Goal: Information Seeking & Learning: Learn about a topic

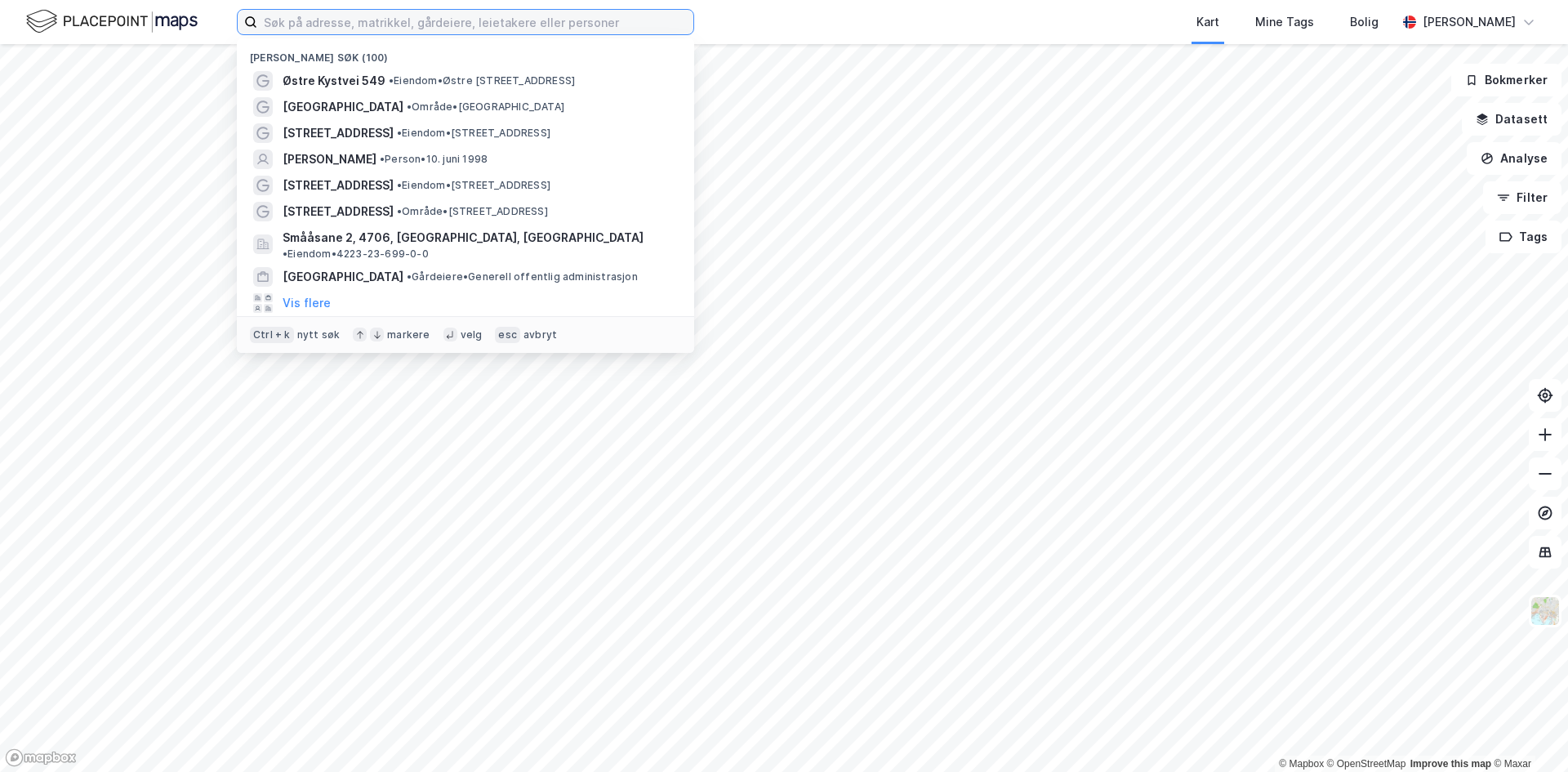
click at [315, 21] on input at bounding box center [475, 21] width 436 height 24
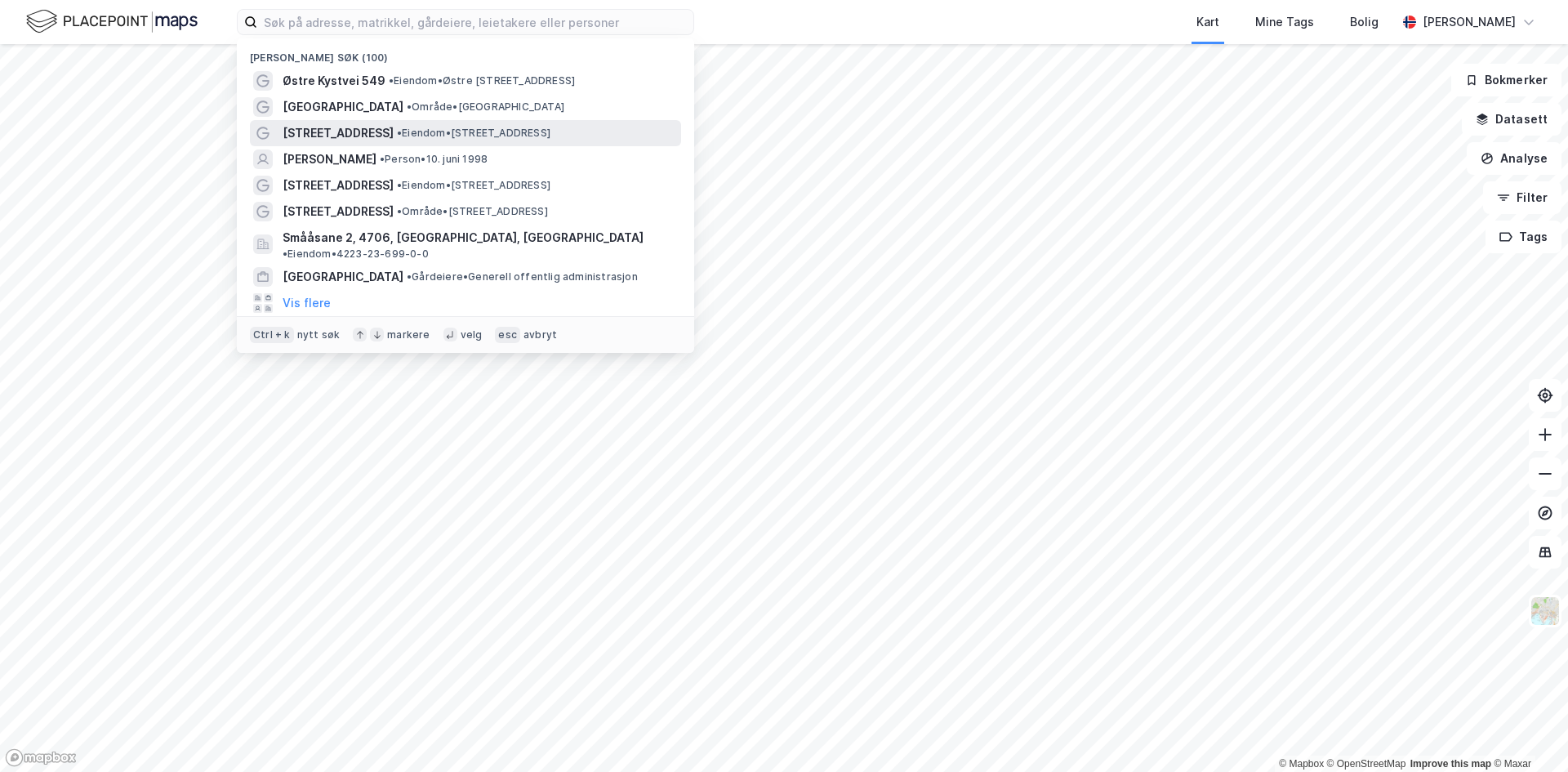
click at [397, 131] on span "• Eiendom • [STREET_ADDRESS]" at bounding box center [474, 133] width 153 height 13
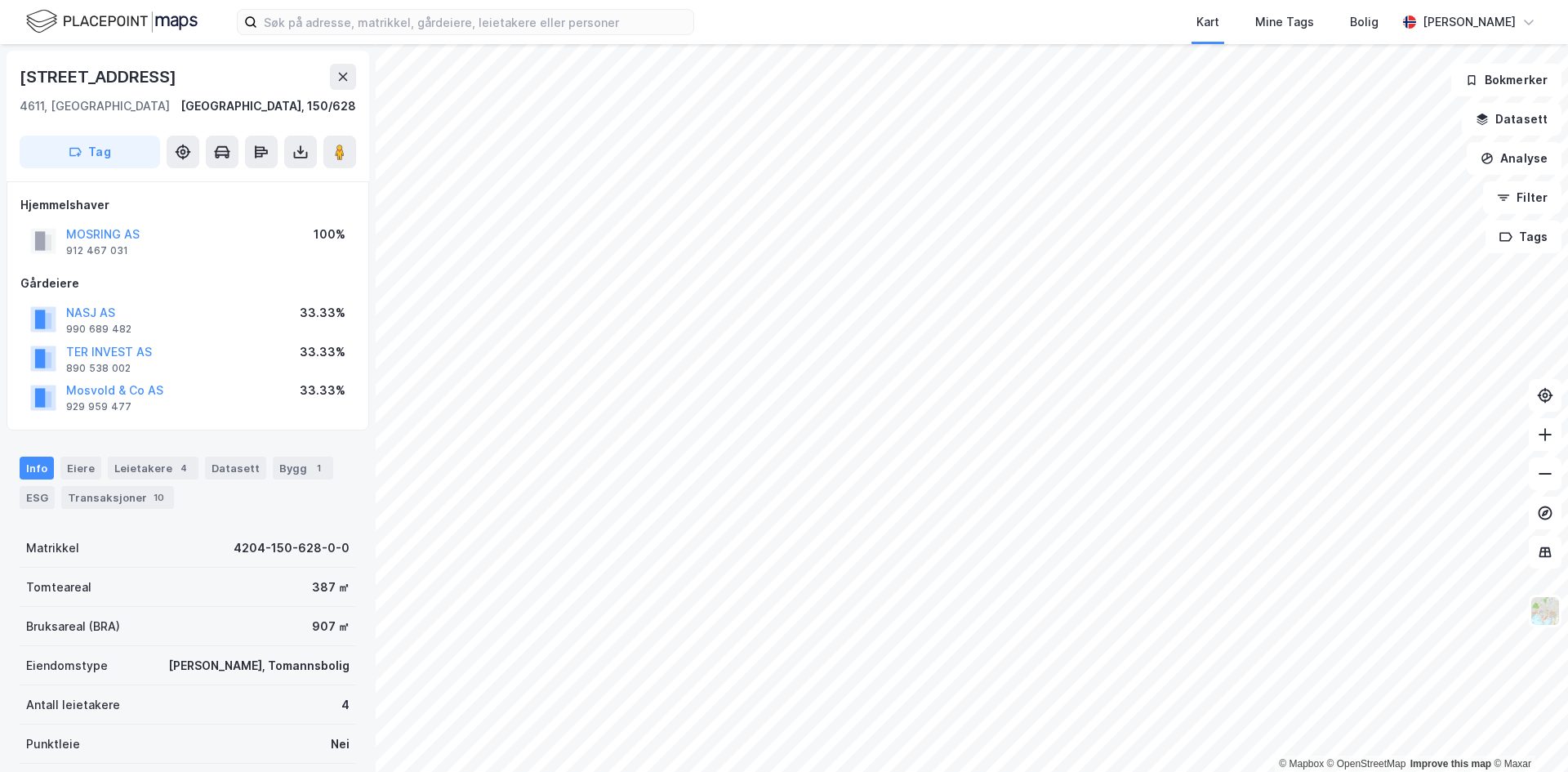
click at [51, 429] on div "Hjemmelshaver MOSRING AS 912 467 031 100% Gårdeiere NASJ AS 990 689 482 33.33% …" at bounding box center [188, 306] width 363 height 250
click at [281, 470] on div "Bygg 1" at bounding box center [303, 468] width 61 height 22
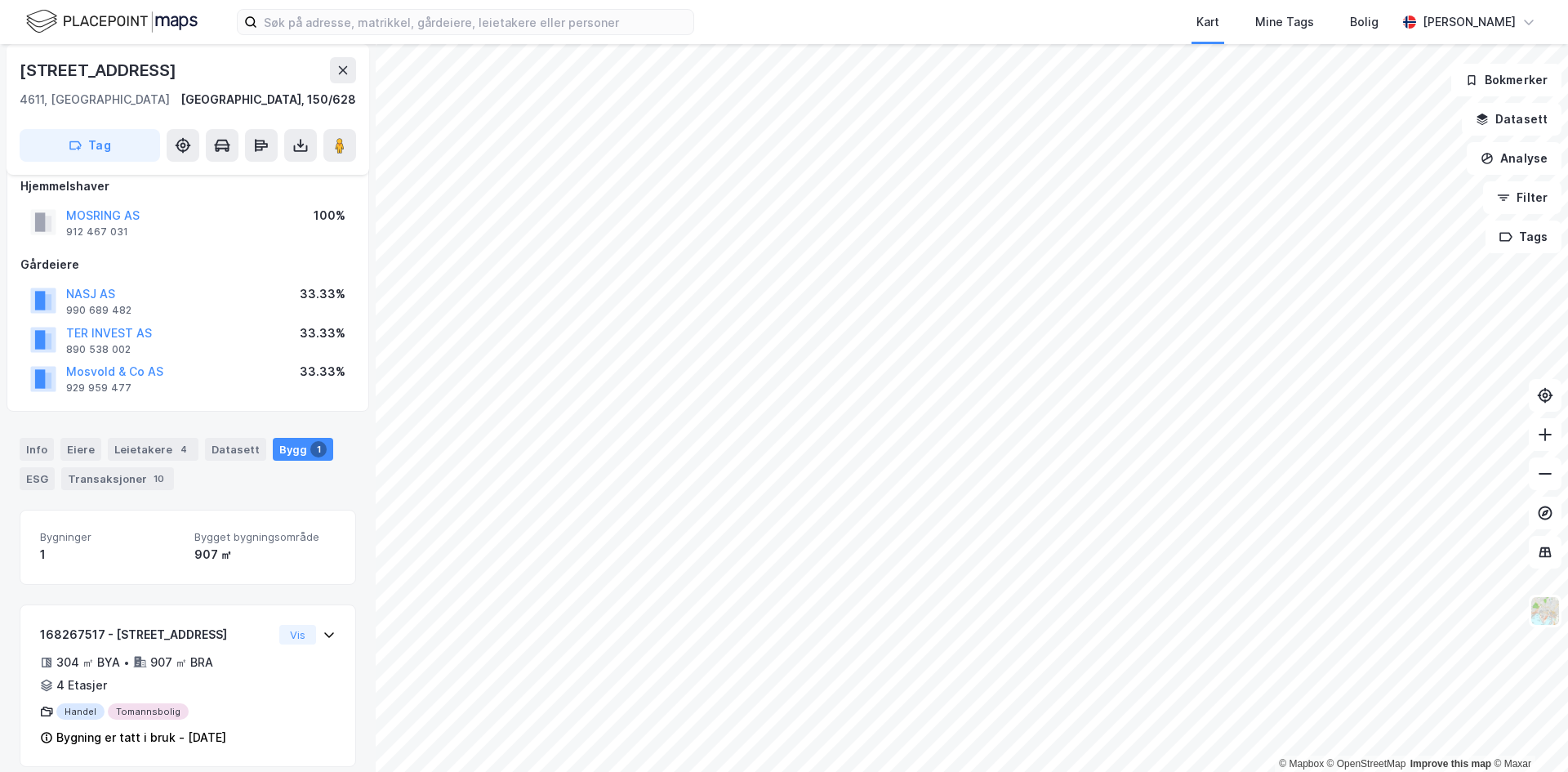
scroll to position [34, 0]
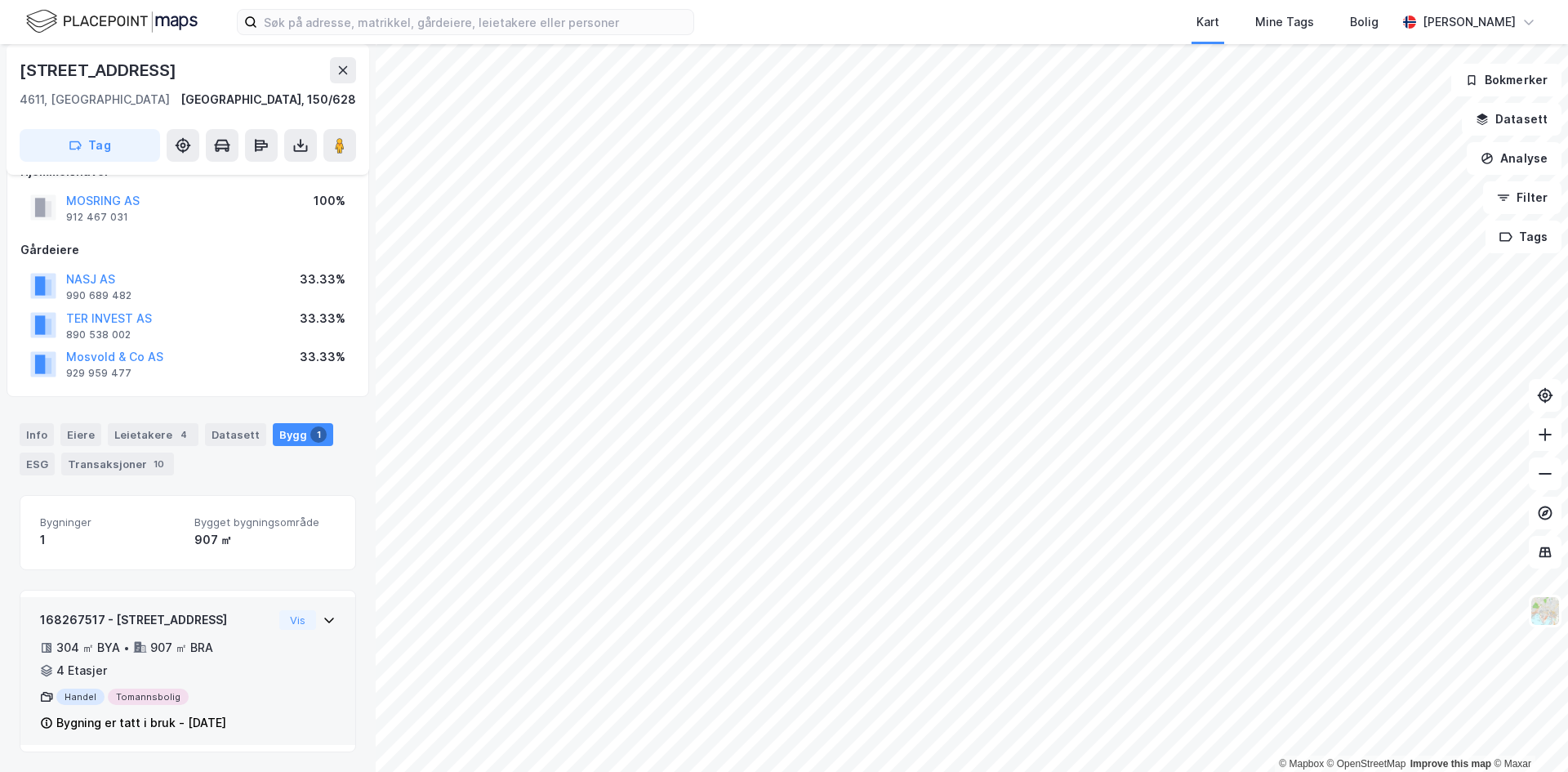
click at [308, 614] on div "Vis" at bounding box center [307, 620] width 56 height 20
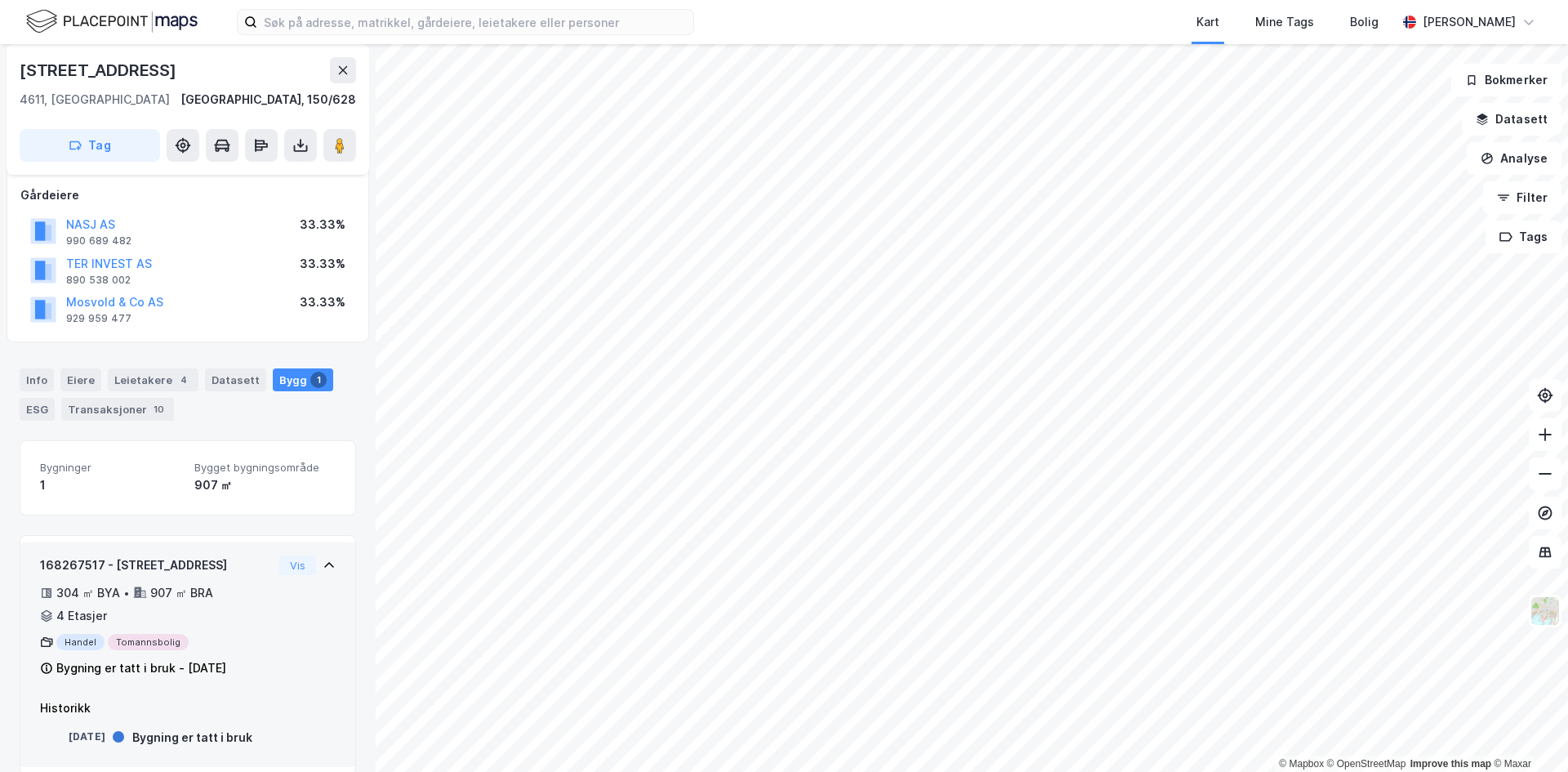
scroll to position [110, 0]
